Goal: Task Accomplishment & Management: Use online tool/utility

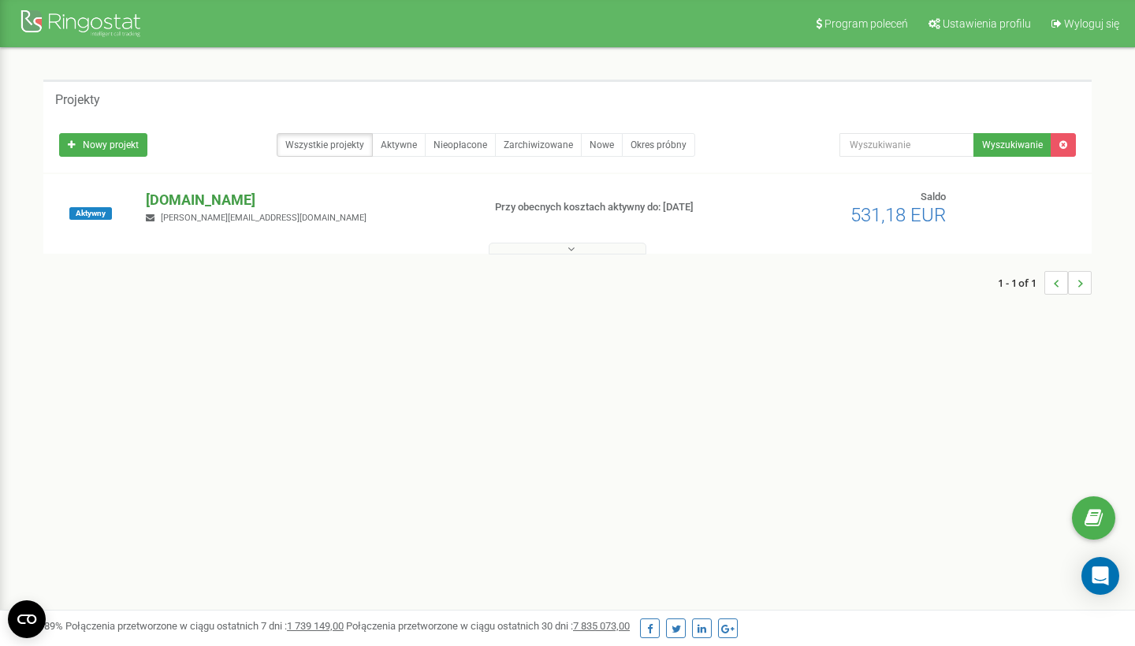
click at [259, 199] on p "[DOMAIN_NAME]" at bounding box center [307, 200] width 323 height 20
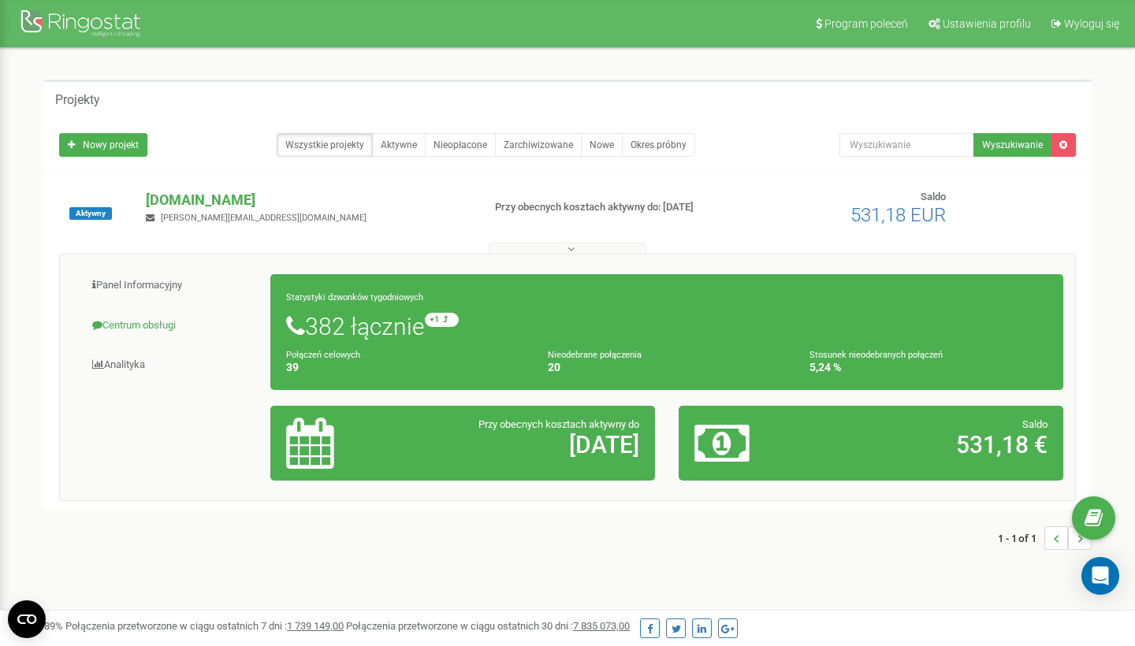
click at [153, 320] on link "Centrum obsługi" at bounding box center [171, 326] width 199 height 39
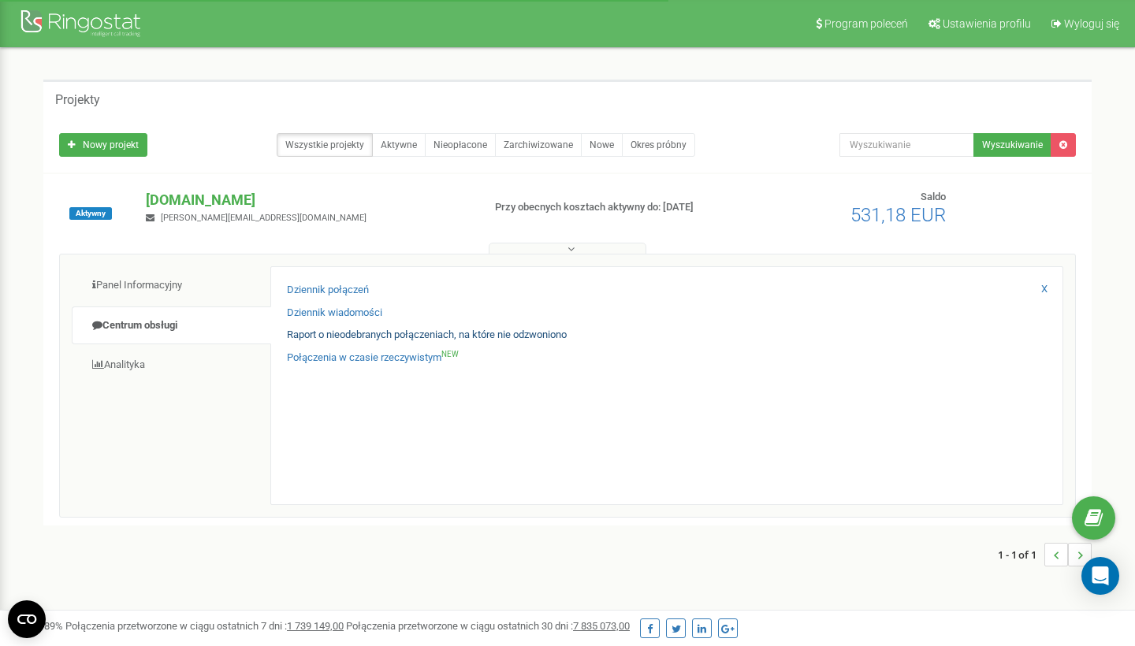
click at [349, 333] on link "Raport o nieodebranych połączeniach, na które nie odzwoniono" at bounding box center [427, 335] width 280 height 15
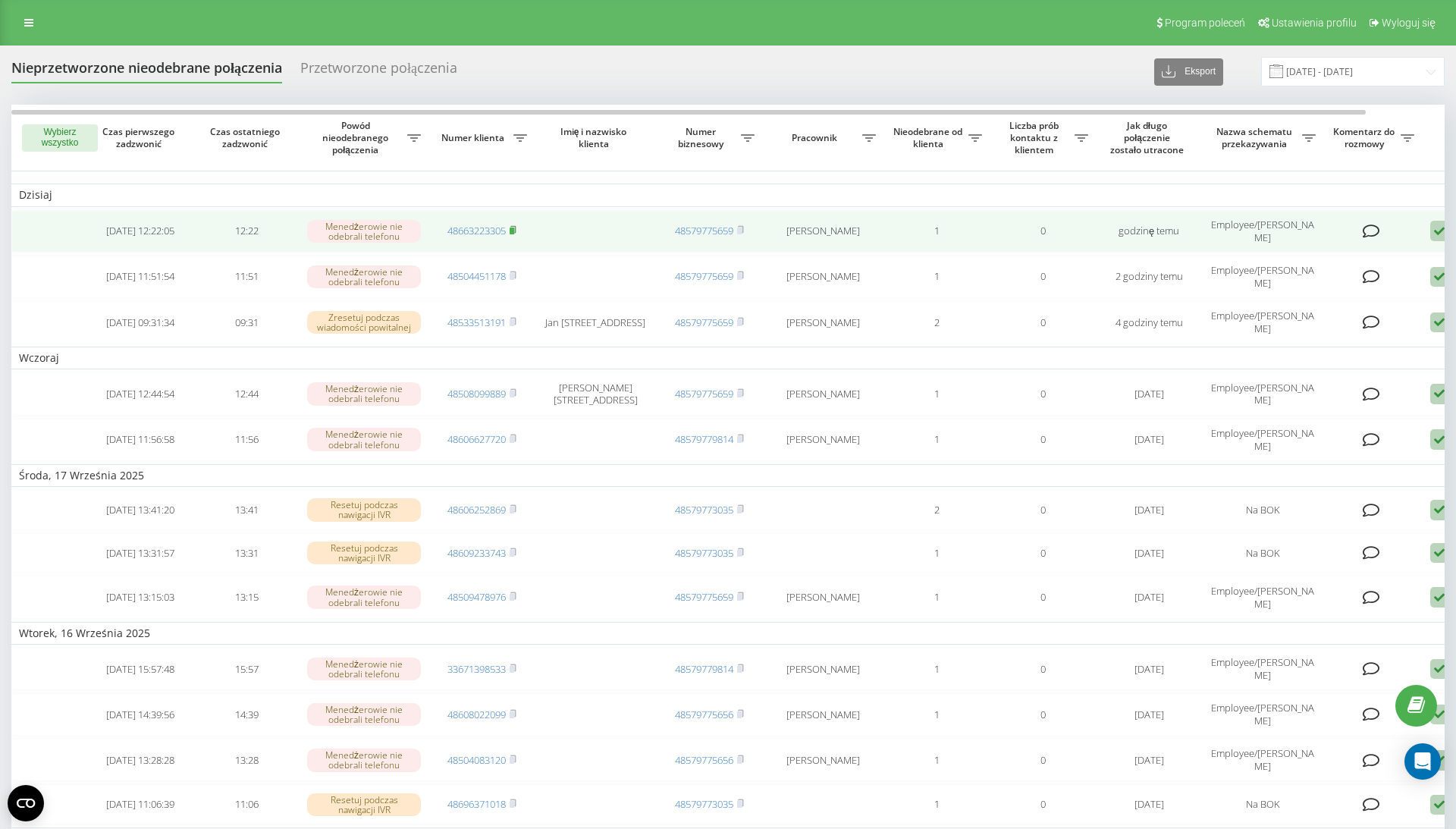
click at [517, 234] on icon at bounding box center [513, 229] width 7 height 9
click at [1366, 239] on icon at bounding box center [1371, 231] width 17 height 15
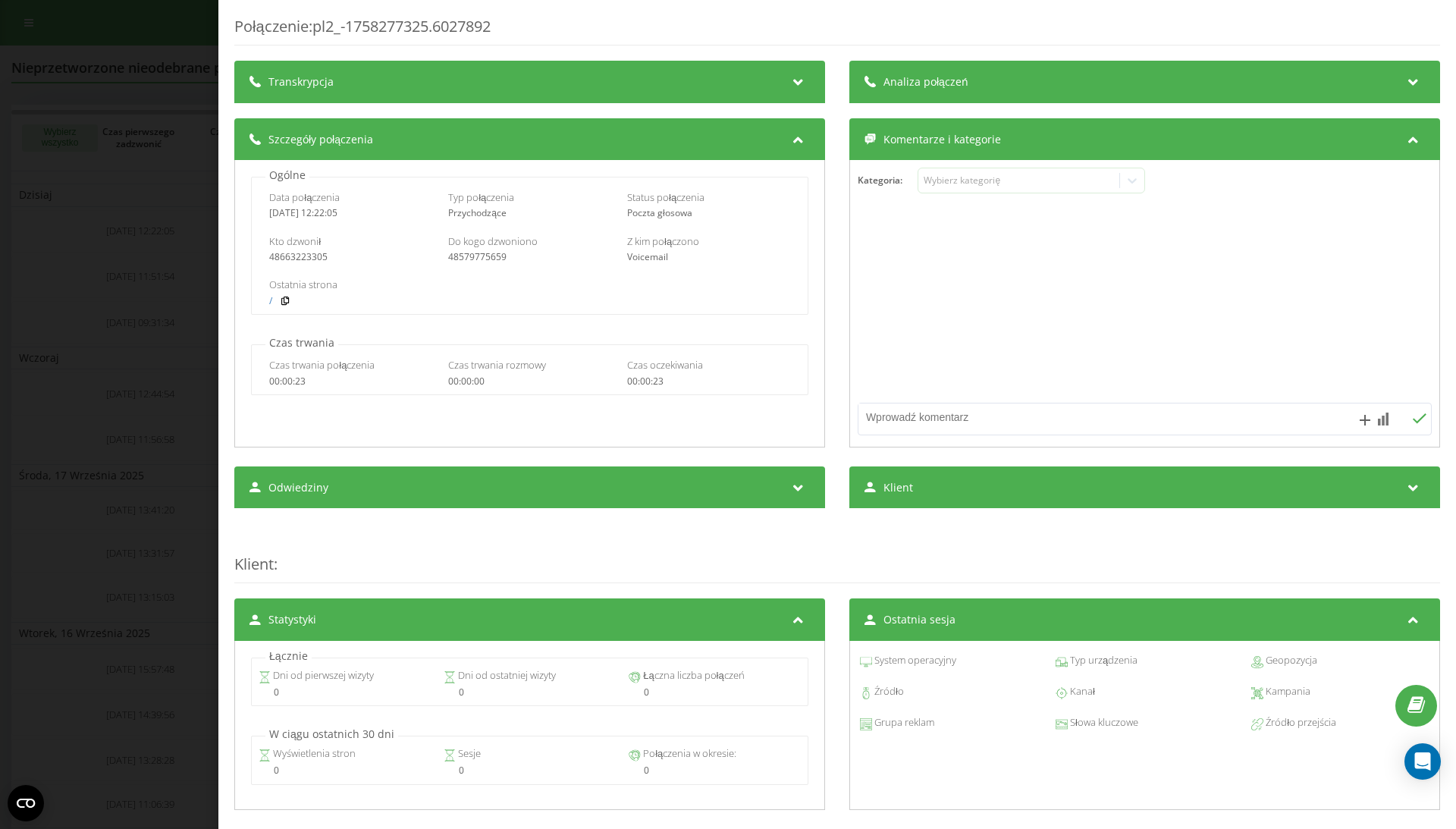
click at [972, 422] on textarea at bounding box center [1087, 417] width 458 height 27
type textarea "r"
type textarea "rozmawiałam, wyjaśnione"
click at [171, 159] on div "Połączenie : pl2_-1758277325.6027892 Transkrypcja Aby móc analizować przyszłe p…" at bounding box center [728, 414] width 1456 height 829
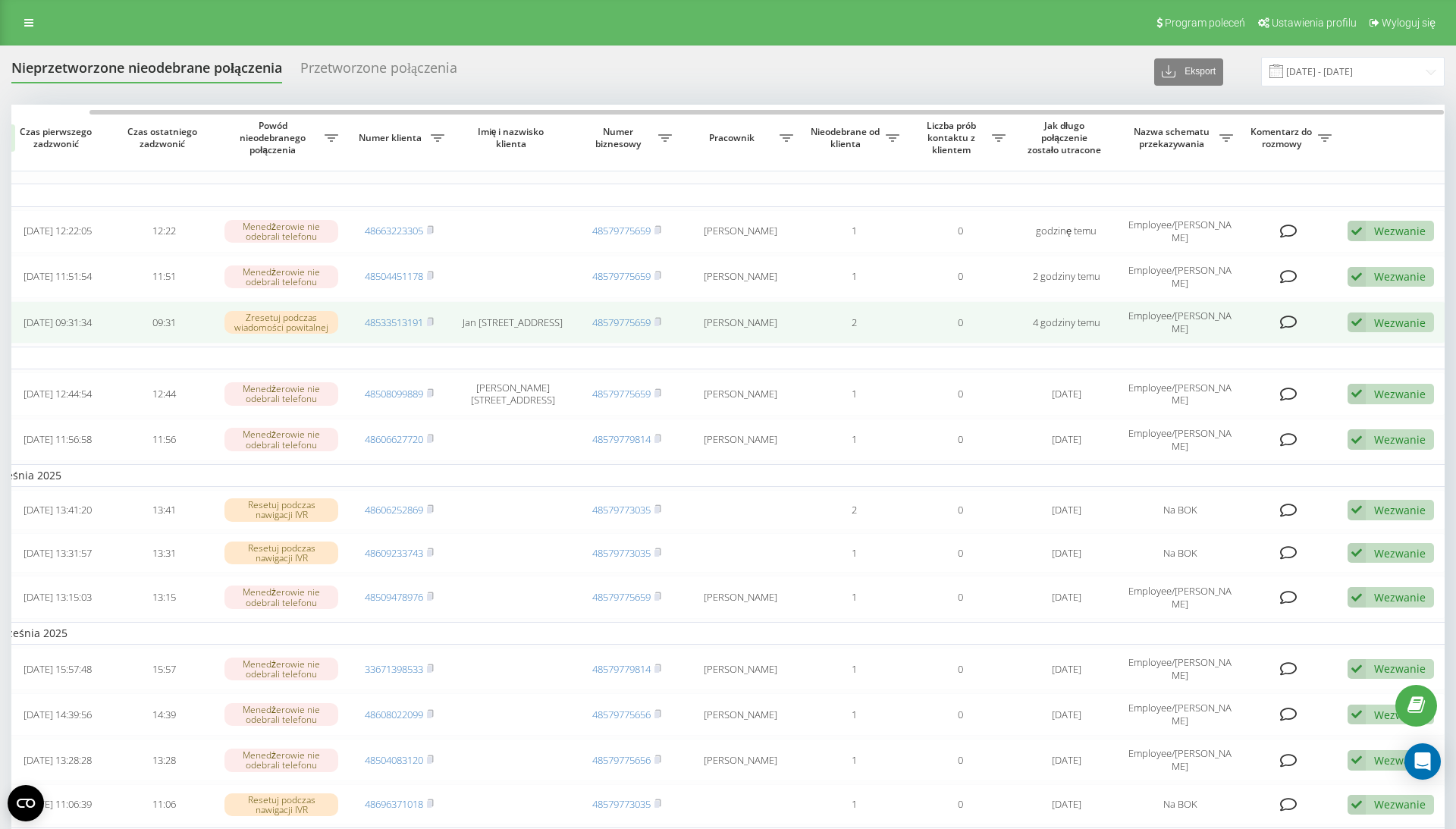
click at [1290, 330] on icon at bounding box center [1289, 323] width 17 height 15
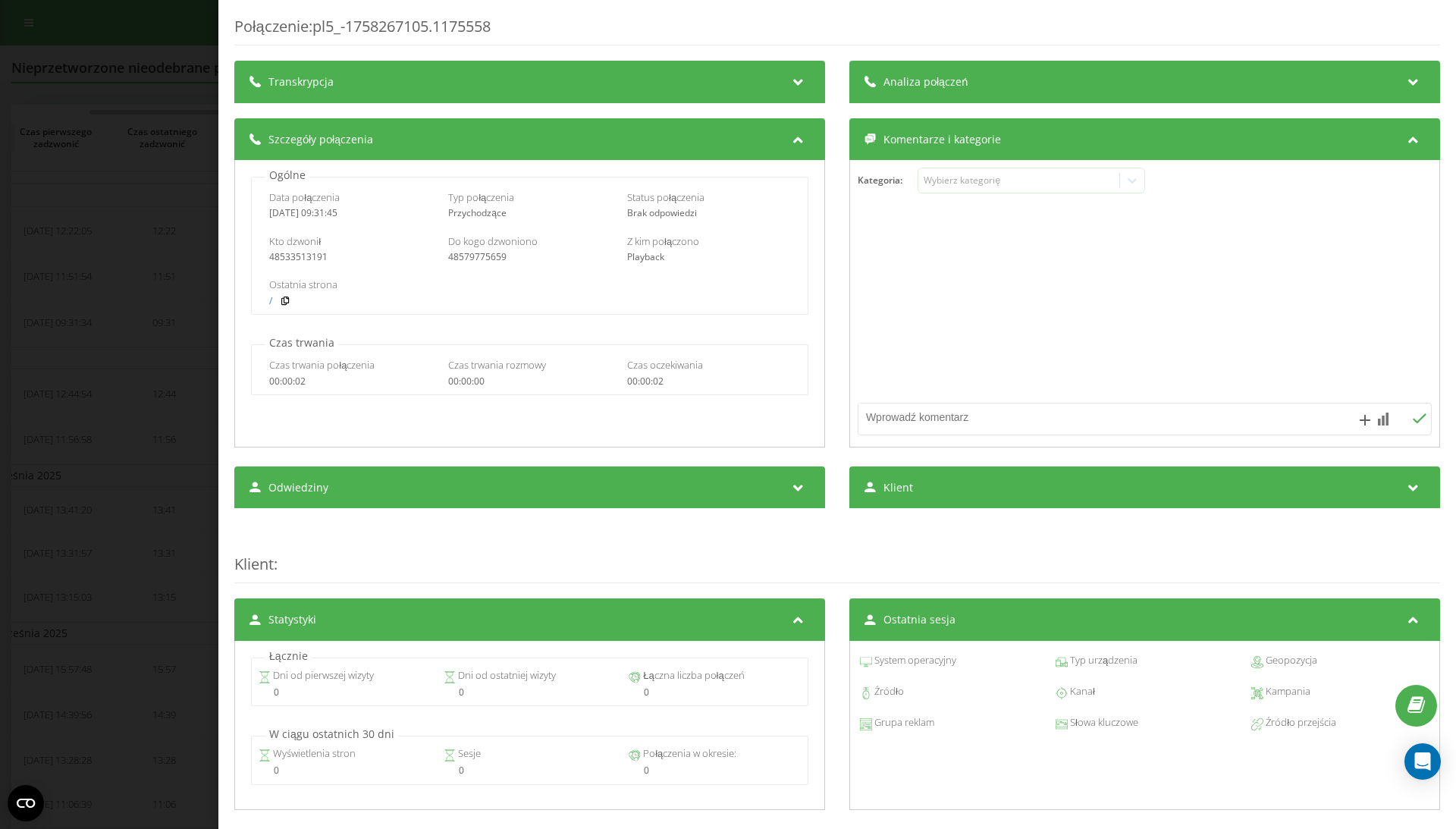
click at [1038, 416] on textarea at bounding box center [1087, 417] width 458 height 27
type textarea "rozmawiałam, wyjaśnione"
click at [126, 221] on div "Połączenie : pl5_-1758267105.1175558 Transkrypcja Aby móc analizować przyszłe p…" at bounding box center [728, 414] width 1456 height 829
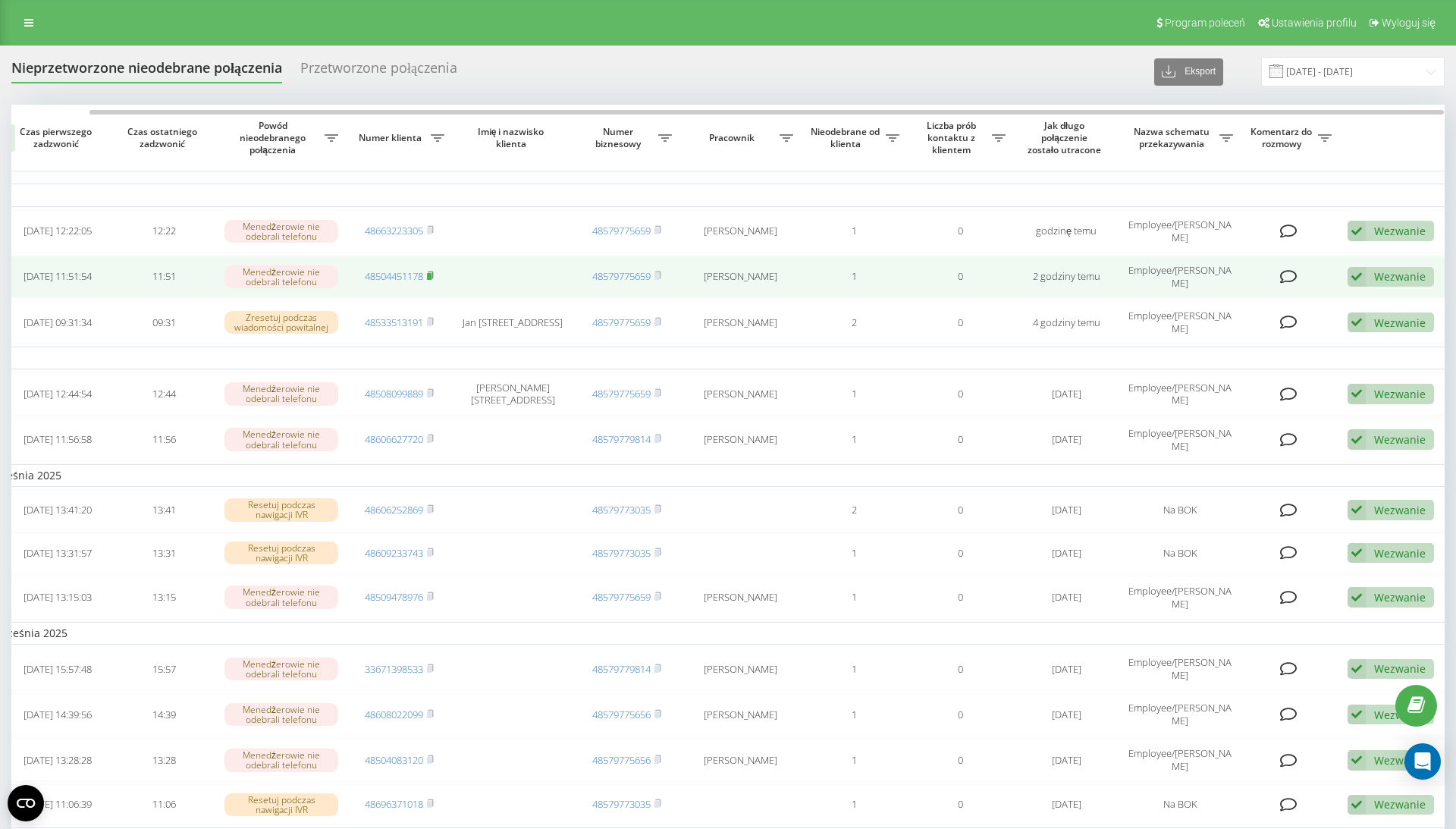
click at [431, 280] on rect at bounding box center [429, 276] width 5 height 7
